Goal: Register for event/course

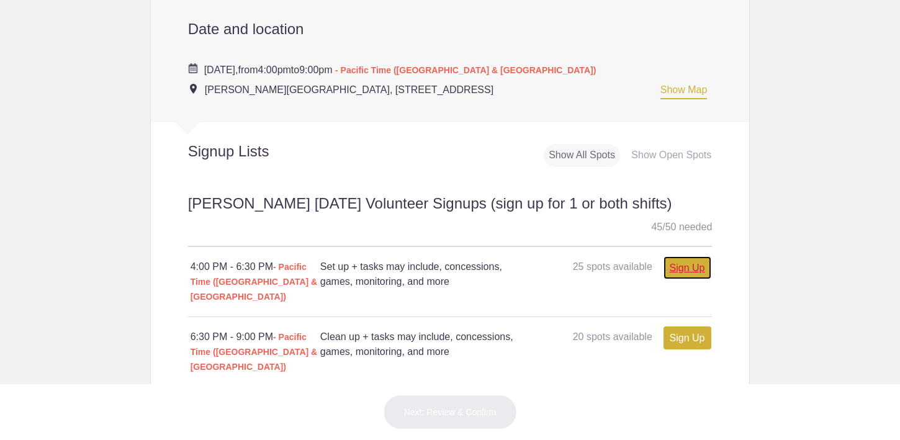
scroll to position [469, 0]
click at [690, 261] on link "Sign Up" at bounding box center [688, 267] width 48 height 23
type input "1"
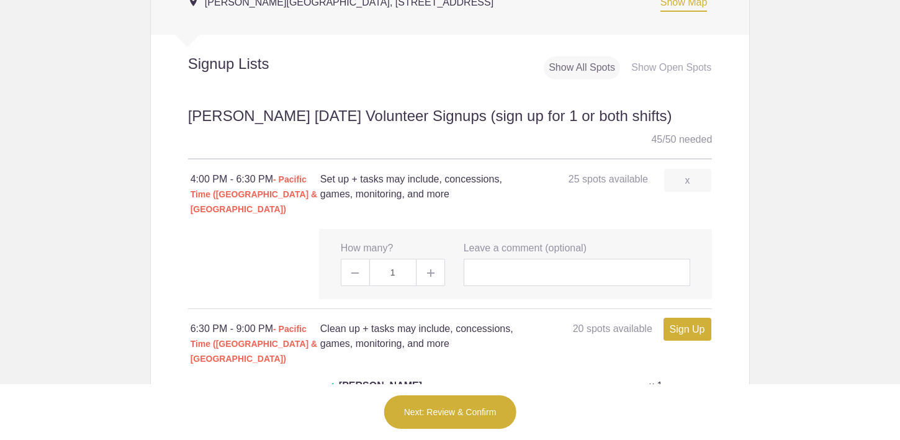
scroll to position [577, 0]
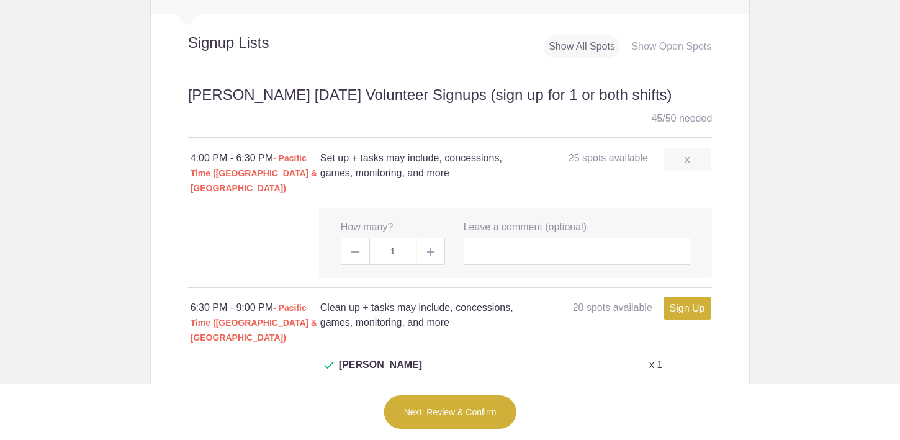
click at [443, 417] on button "Next: Review & Confirm" at bounding box center [450, 412] width 133 height 35
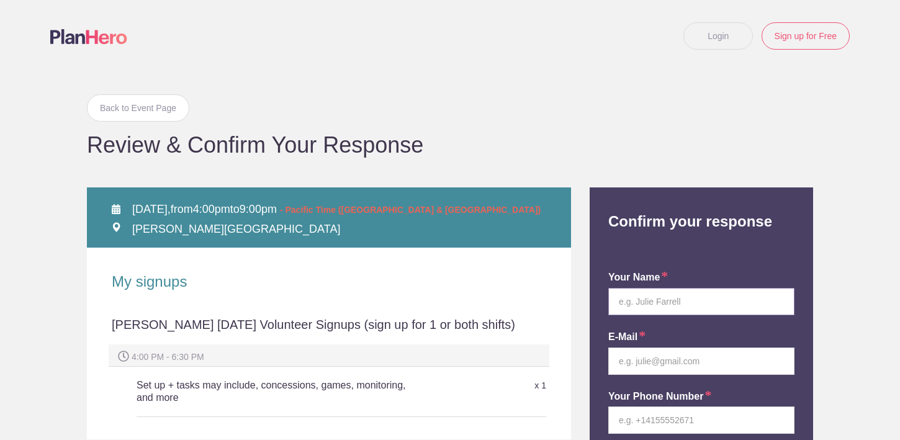
click at [651, 303] on input "text" at bounding box center [701, 301] width 186 height 27
type input "Khalil Rehman"
click at [660, 366] on input "email" at bounding box center [701, 361] width 186 height 27
type input "khalilmalik1322@gmail.com"
click at [713, 410] on input "tel" at bounding box center [701, 420] width 186 height 27
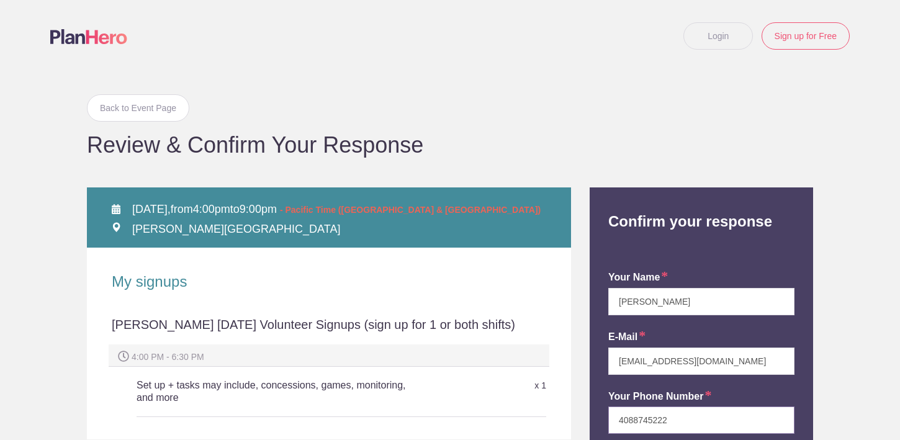
type input "4088745222"
drag, startPoint x: 880, startPoint y: 143, endPoint x: 843, endPoint y: 27, distance: 121.7
click at [843, 27] on body "Login Sign up for Free Login Back to Event Page Back to Event Page Review & Con…" at bounding box center [450, 220] width 900 height 440
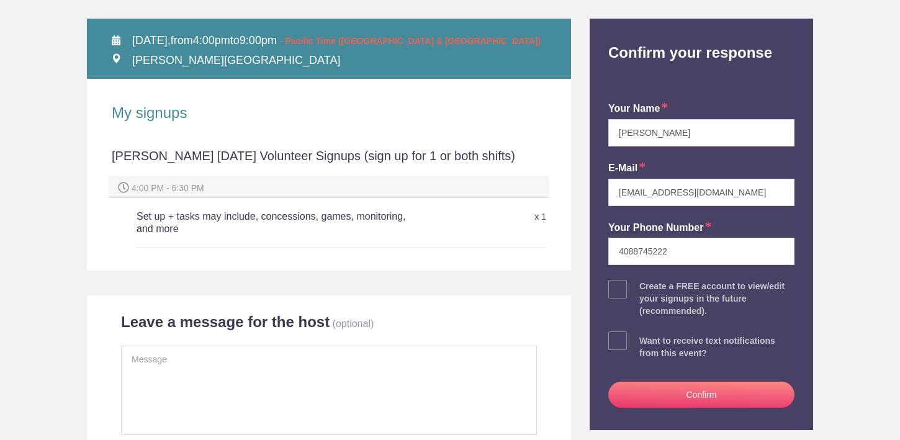
scroll to position [174, 0]
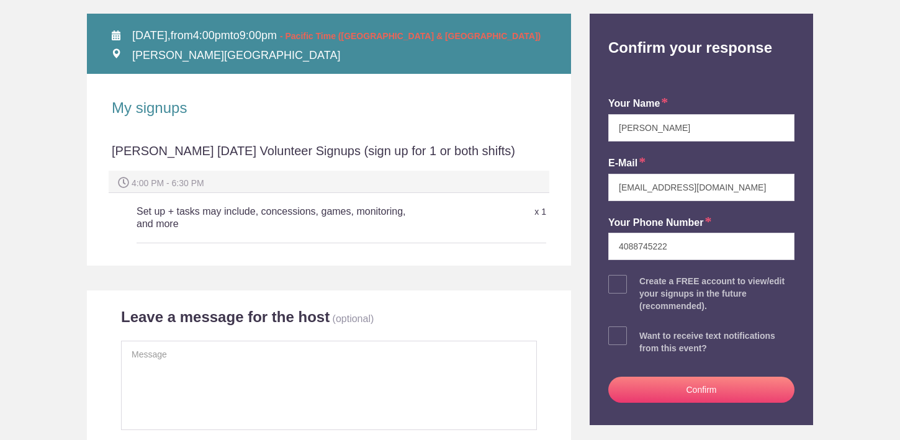
click at [624, 289] on span at bounding box center [617, 284] width 19 height 19
click at [643, 286] on input "checkbox" at bounding box center [736, 282] width 186 height 8
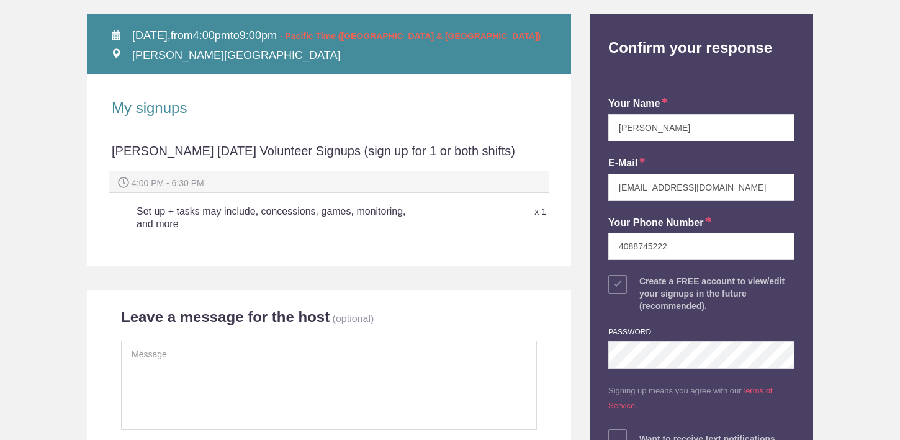
click at [619, 292] on span at bounding box center [617, 284] width 19 height 19
click at [643, 286] on input "checkbox" at bounding box center [736, 282] width 186 height 8
checkbox input "false"
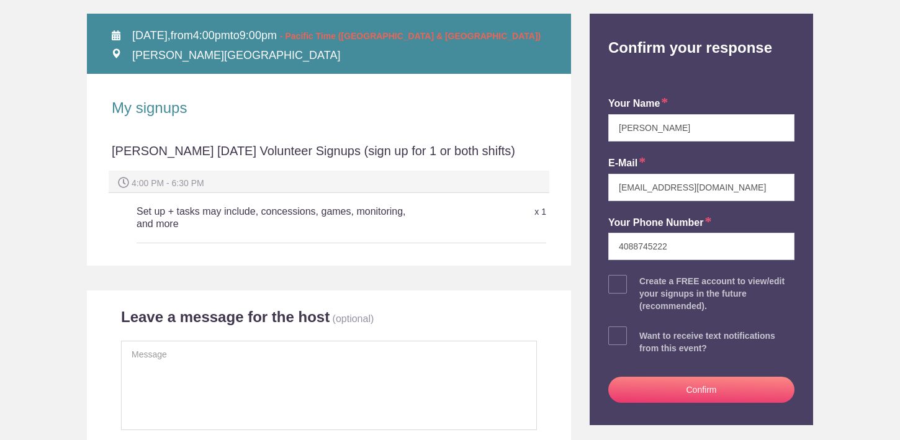
click at [707, 390] on button "Confirm" at bounding box center [701, 390] width 186 height 26
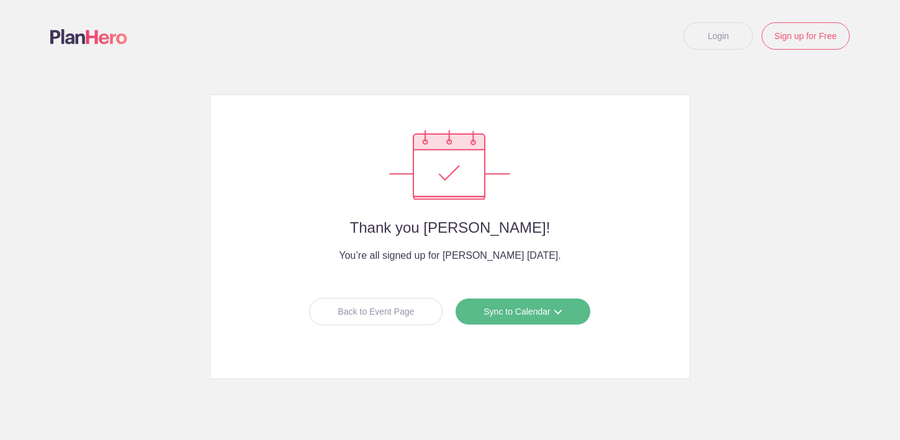
scroll to position [17, 0]
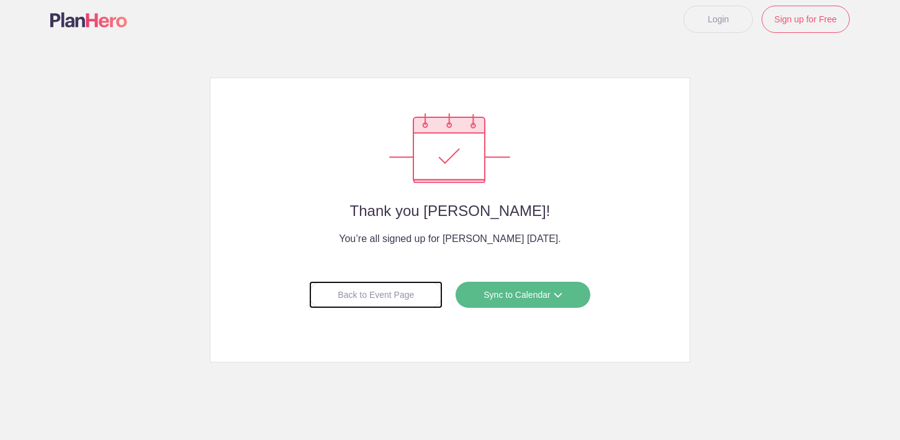
click at [408, 290] on div "Back to Event Page" at bounding box center [375, 294] width 133 height 27
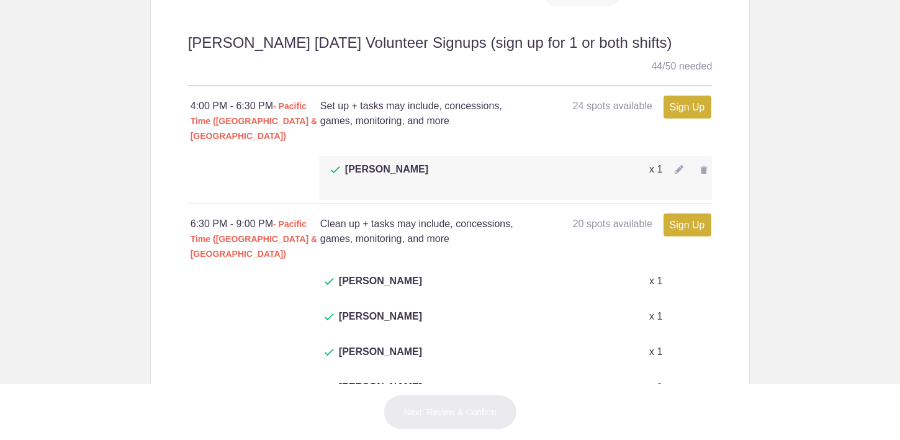
scroll to position [630, 0]
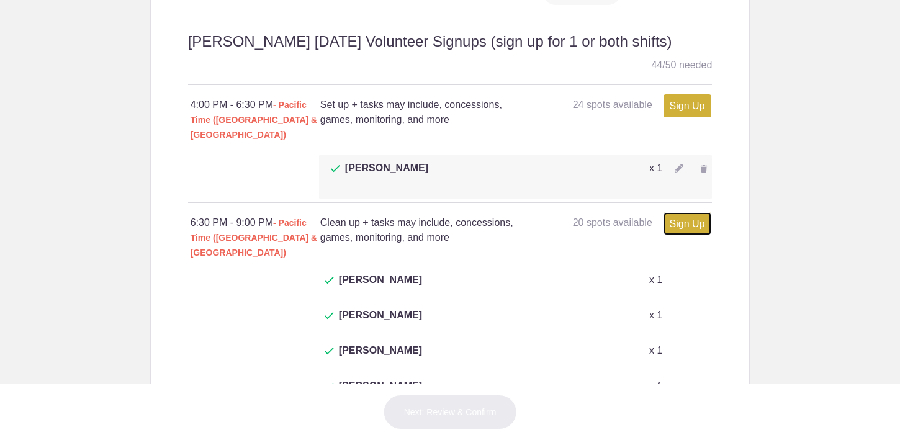
click at [691, 212] on link "Sign Up" at bounding box center [688, 223] width 48 height 23
type input "1"
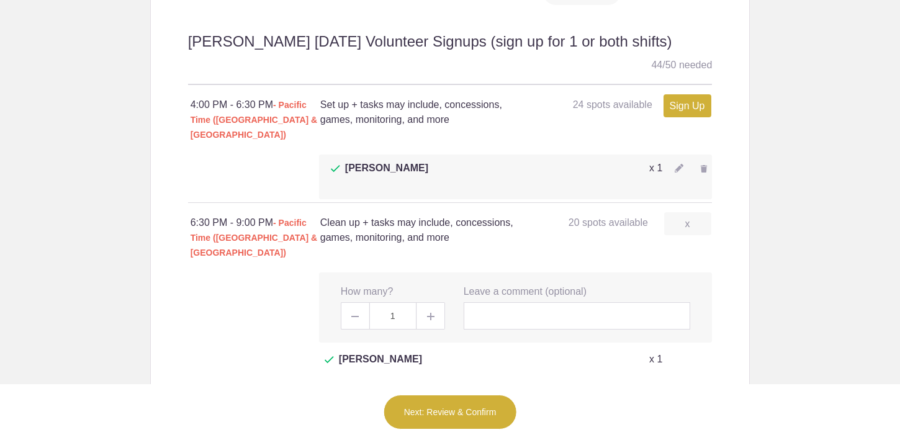
click at [463, 416] on button "Next: Review & Confirm" at bounding box center [450, 412] width 133 height 35
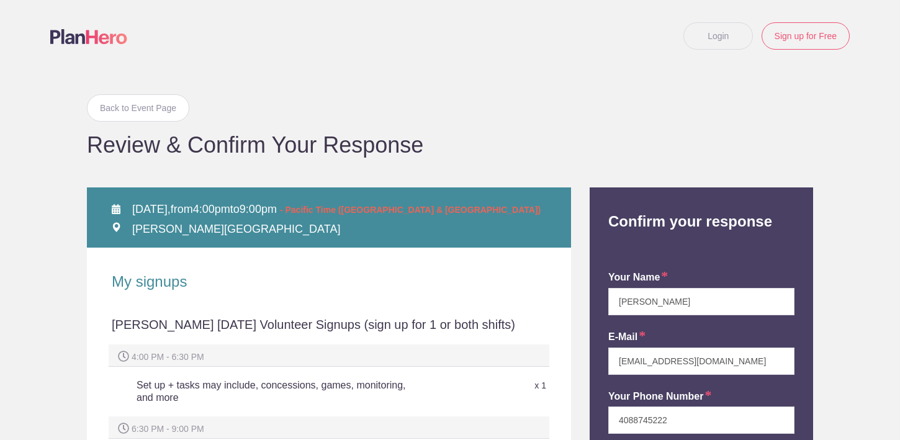
drag, startPoint x: 892, startPoint y: 261, endPoint x: 862, endPoint y: 202, distance: 66.6
click at [862, 202] on body "Login Sign up for Free Login Back to Event Page Back to Event Page Review & Con…" at bounding box center [450, 220] width 900 height 440
drag, startPoint x: 862, startPoint y: 202, endPoint x: 851, endPoint y: 255, distance: 53.8
click at [851, 255] on body "Login Sign up for Free Login Back to Event Page Back to Event Page Review & Con…" at bounding box center [450, 220] width 900 height 440
drag, startPoint x: 851, startPoint y: 255, endPoint x: 846, endPoint y: 158, distance: 97.0
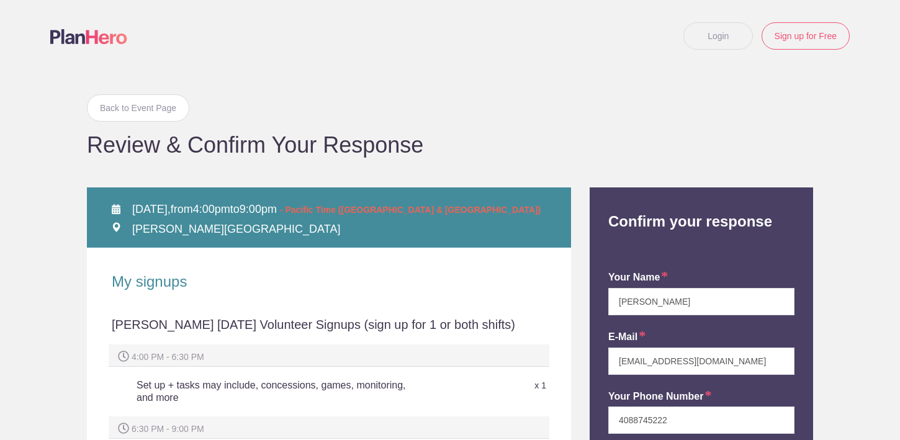
click at [846, 158] on body "Login Sign up for Free Login Back to Event Page Back to Event Page Review & Con…" at bounding box center [450, 220] width 900 height 440
drag, startPoint x: 846, startPoint y: 159, endPoint x: 827, endPoint y: 119, distance: 43.9
click at [827, 119] on body "Login Sign up for Free Login Back to Event Page Back to Event Page Review & Con…" at bounding box center [450, 220] width 900 height 440
drag, startPoint x: 827, startPoint y: 119, endPoint x: 823, endPoint y: 157, distance: 38.1
click at [823, 157] on body "Login Sign up for Free Login Back to Event Page Back to Event Page Review & Con…" at bounding box center [450, 220] width 900 height 440
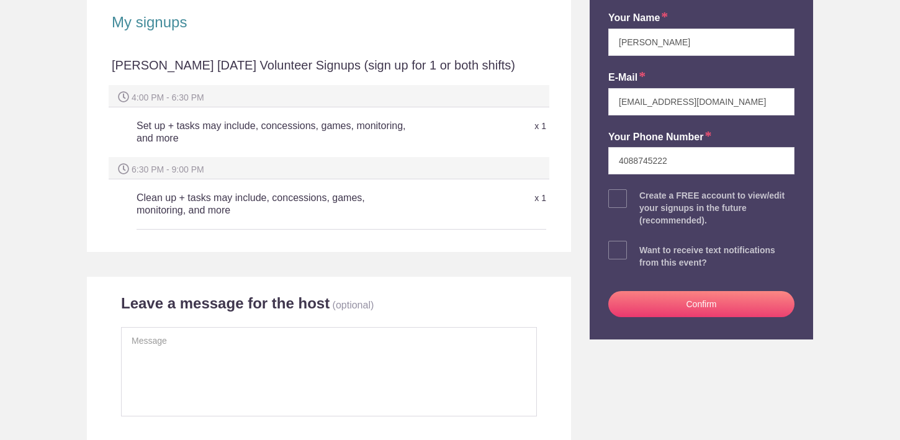
scroll to position [277, 0]
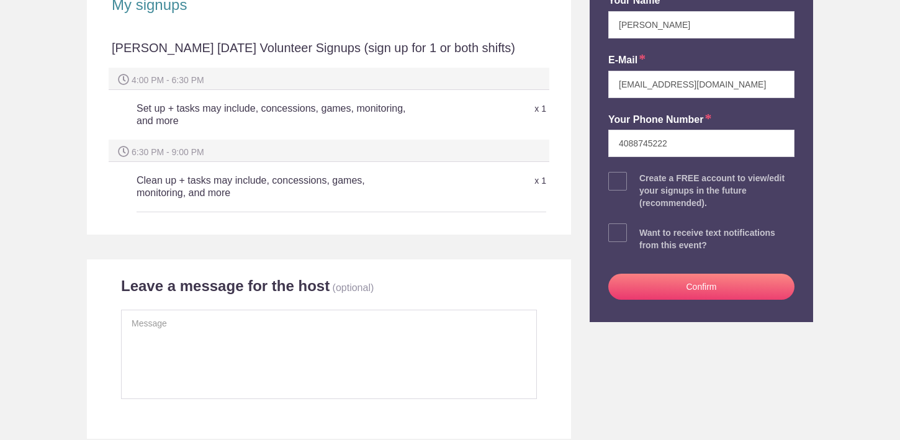
click at [626, 231] on span at bounding box center [617, 233] width 19 height 19
click at [643, 231] on input "checkbox" at bounding box center [736, 230] width 186 height 8
checkbox input "true"
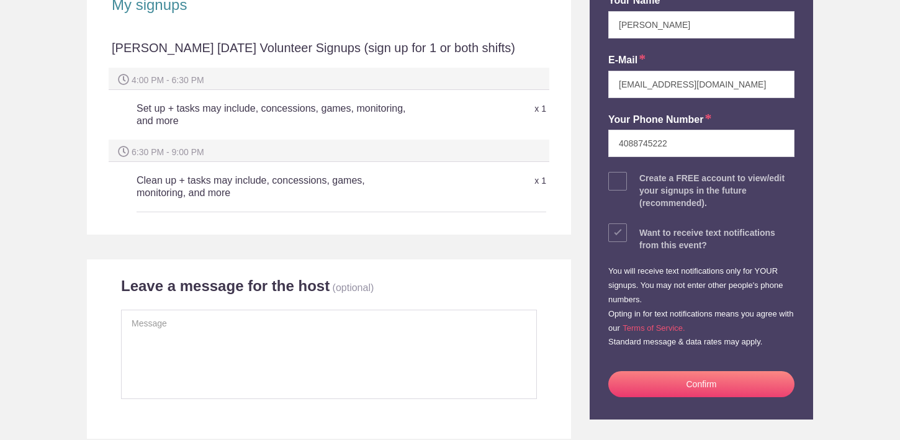
click at [708, 399] on div at bounding box center [701, 408] width 186 height 22
click at [731, 378] on button "Confirm" at bounding box center [701, 384] width 186 height 26
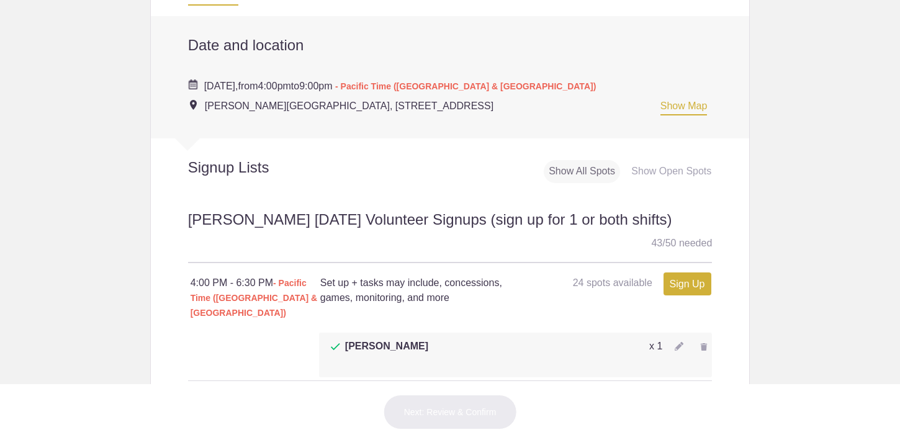
scroll to position [452, 0]
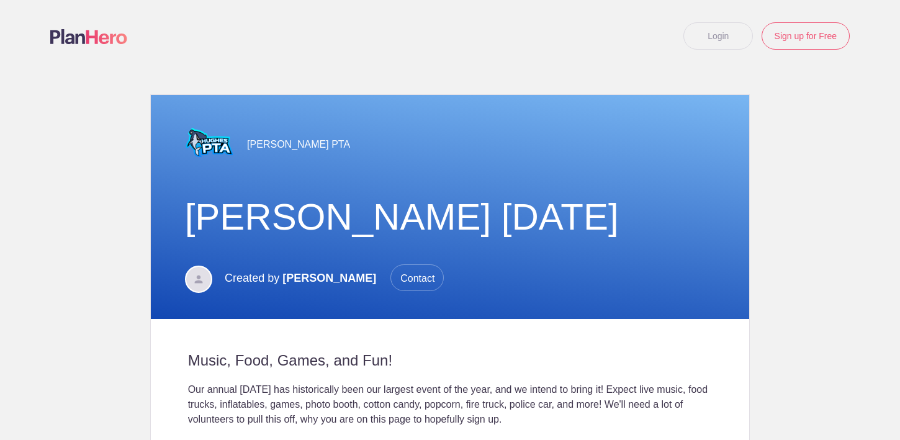
scroll to position [849, 0]
